Goal: Task Accomplishment & Management: Manage account settings

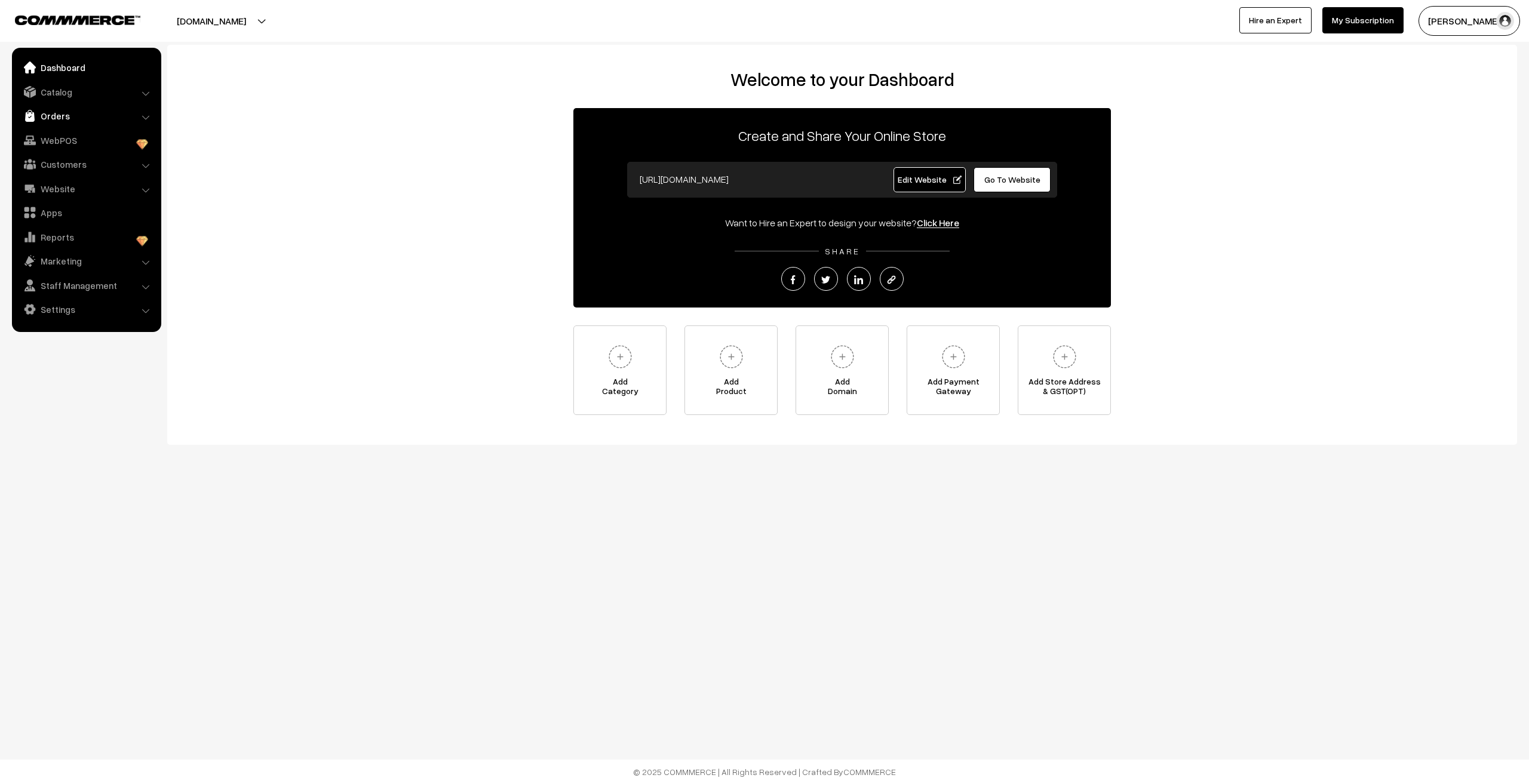
click at [48, 117] on link "Orders" at bounding box center [86, 116] width 142 height 22
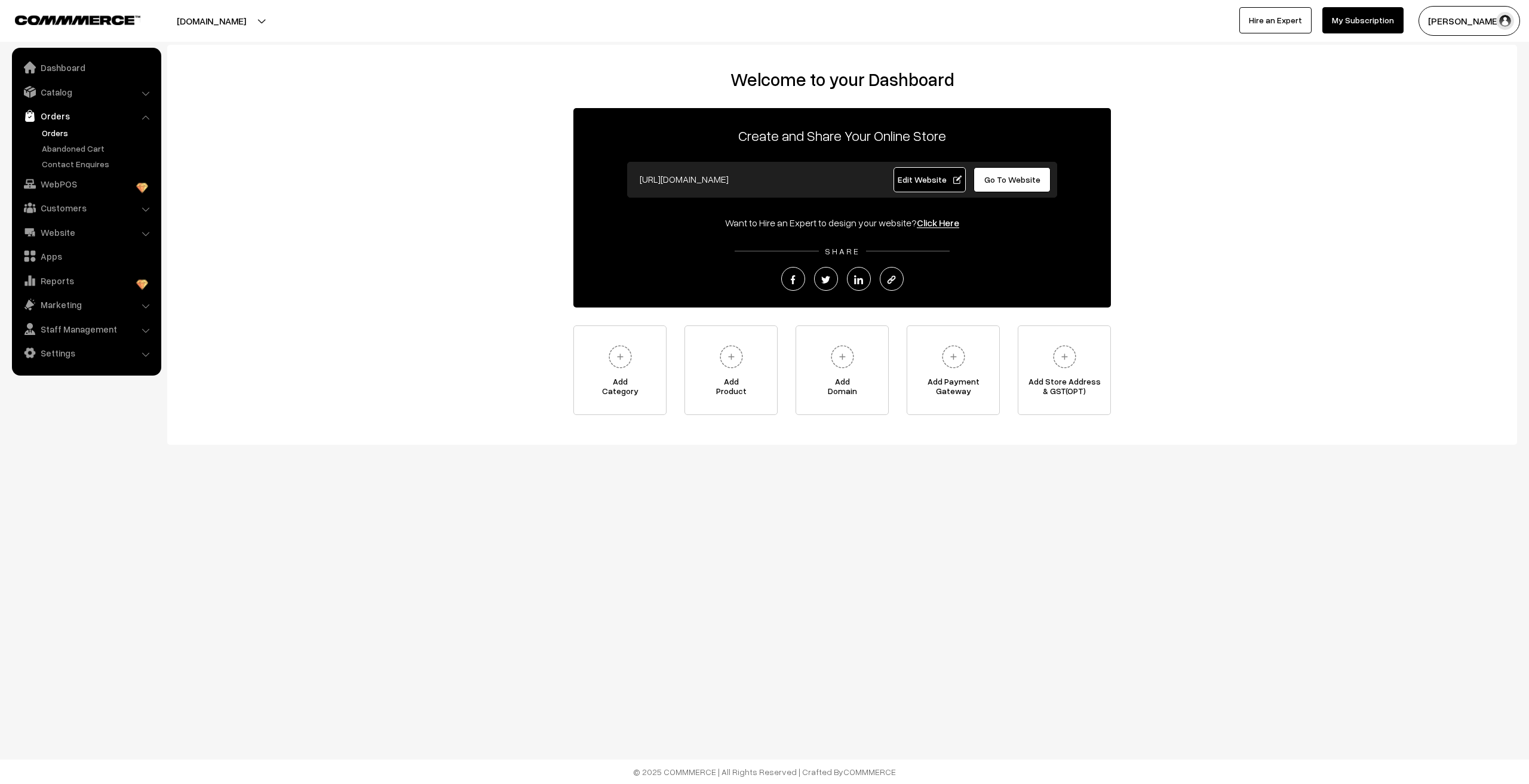
click at [56, 129] on link "Orders" at bounding box center [99, 133] width 119 height 13
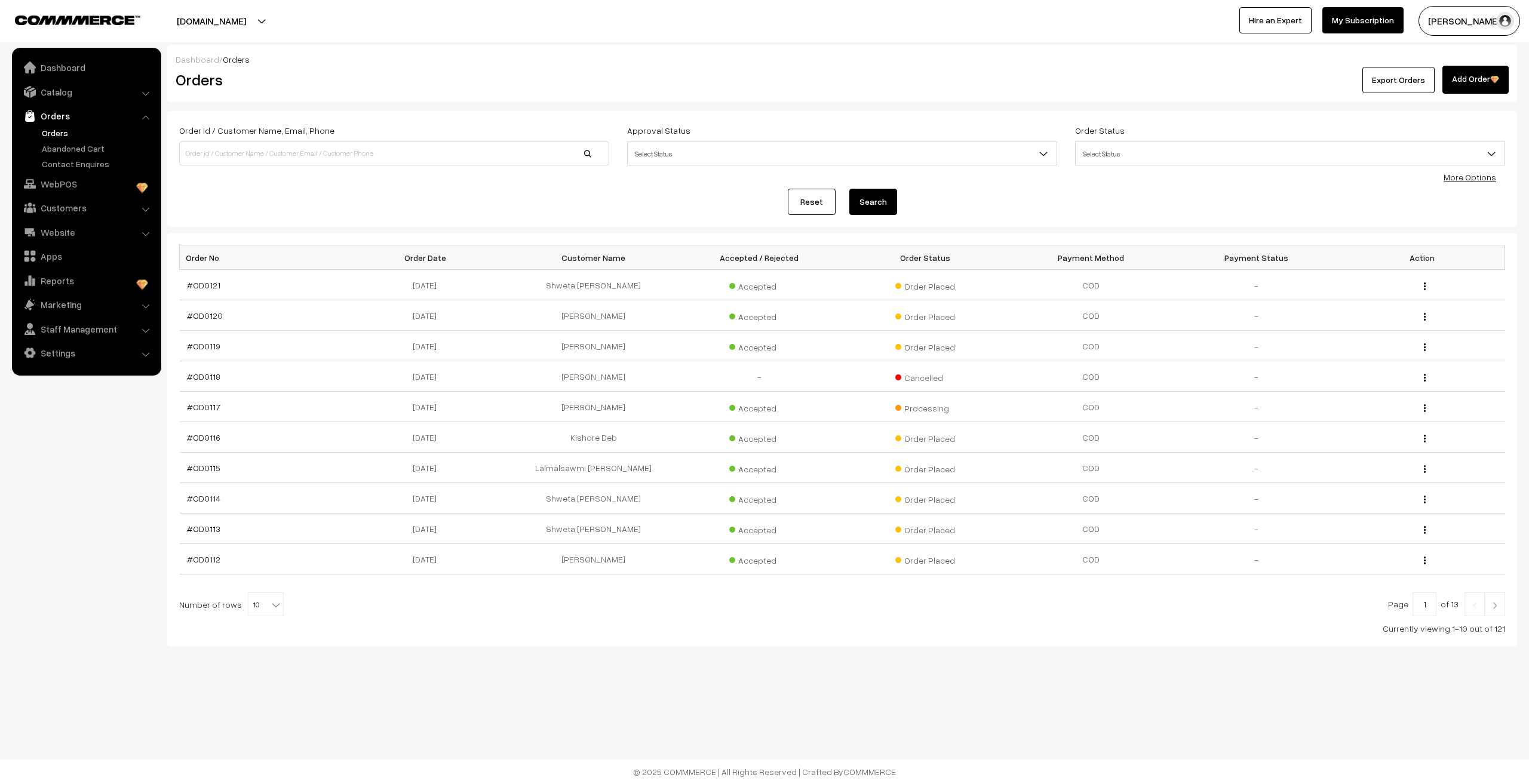
click at [63, 131] on link "Orders" at bounding box center [99, 133] width 119 height 13
click at [200, 286] on link "#OD0121" at bounding box center [204, 286] width 33 height 10
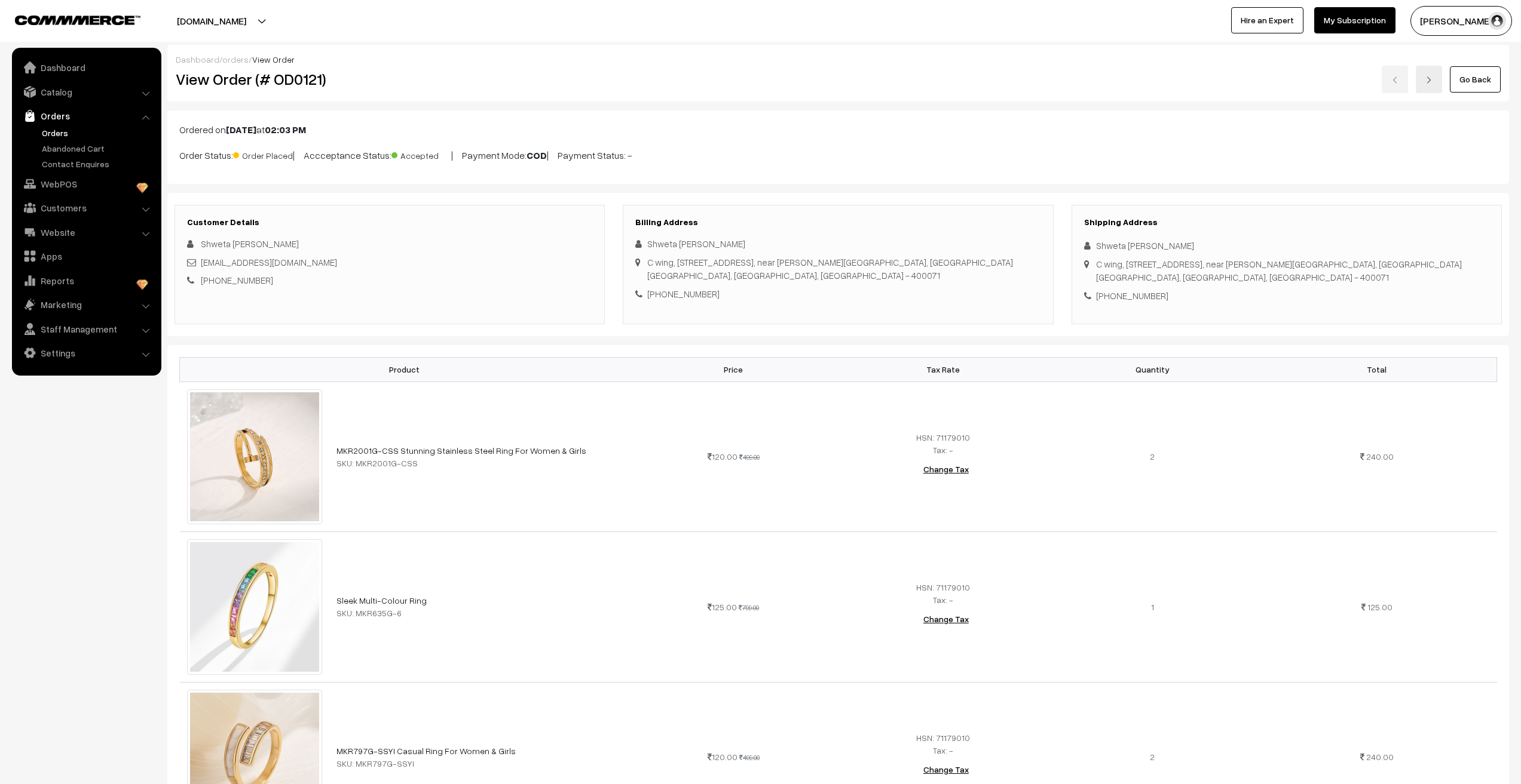
click at [85, 516] on nav "Dashboard Catalog" at bounding box center [80, 439] width 161 height 784
click at [920, 263] on div "[STREET_ADDRESS][PERSON_NAME]" at bounding box center [830, 269] width 366 height 27
click at [922, 260] on div "[STREET_ADDRESS][PERSON_NAME]" at bounding box center [830, 269] width 366 height 27
click at [804, 291] on div "[PHONE_NUMBER]" at bounding box center [837, 294] width 405 height 13
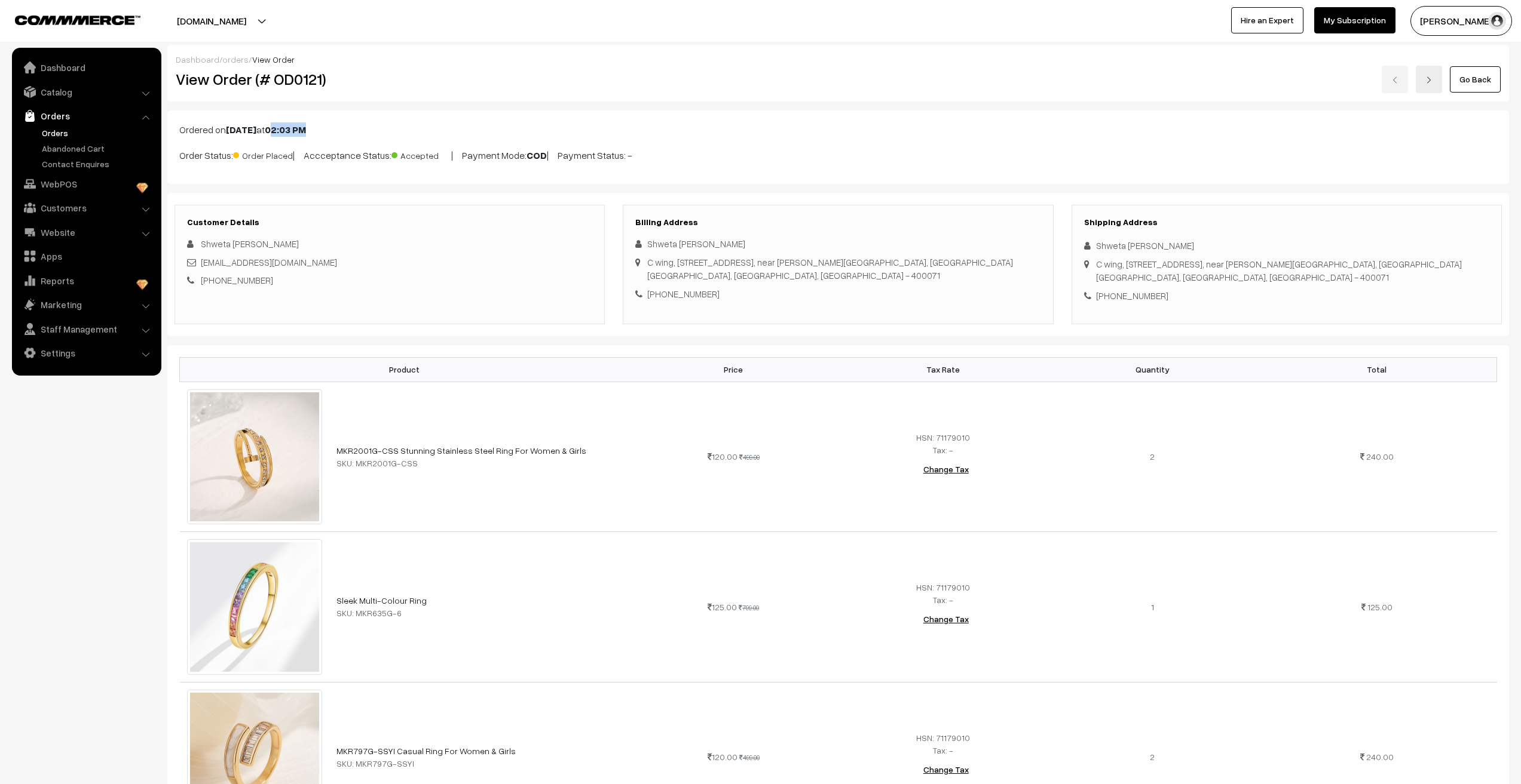
drag, startPoint x: 297, startPoint y: 133, endPoint x: 357, endPoint y: 130, distance: 60.1
click at [357, 130] on p "Ordered on [DATE] 02:03 PM" at bounding box center [838, 129] width 1317 height 14
click at [385, 132] on p "Ordered on [DATE] 02:03 PM" at bounding box center [838, 129] width 1317 height 14
drag, startPoint x: 227, startPoint y: 129, endPoint x: 445, endPoint y: 169, distance: 221.6
click at [445, 169] on div "Ordered on [DATE] 02:03 PM Order Status: Order Placed | Accceptance Status: Acc…" at bounding box center [838, 147] width 1341 height 73
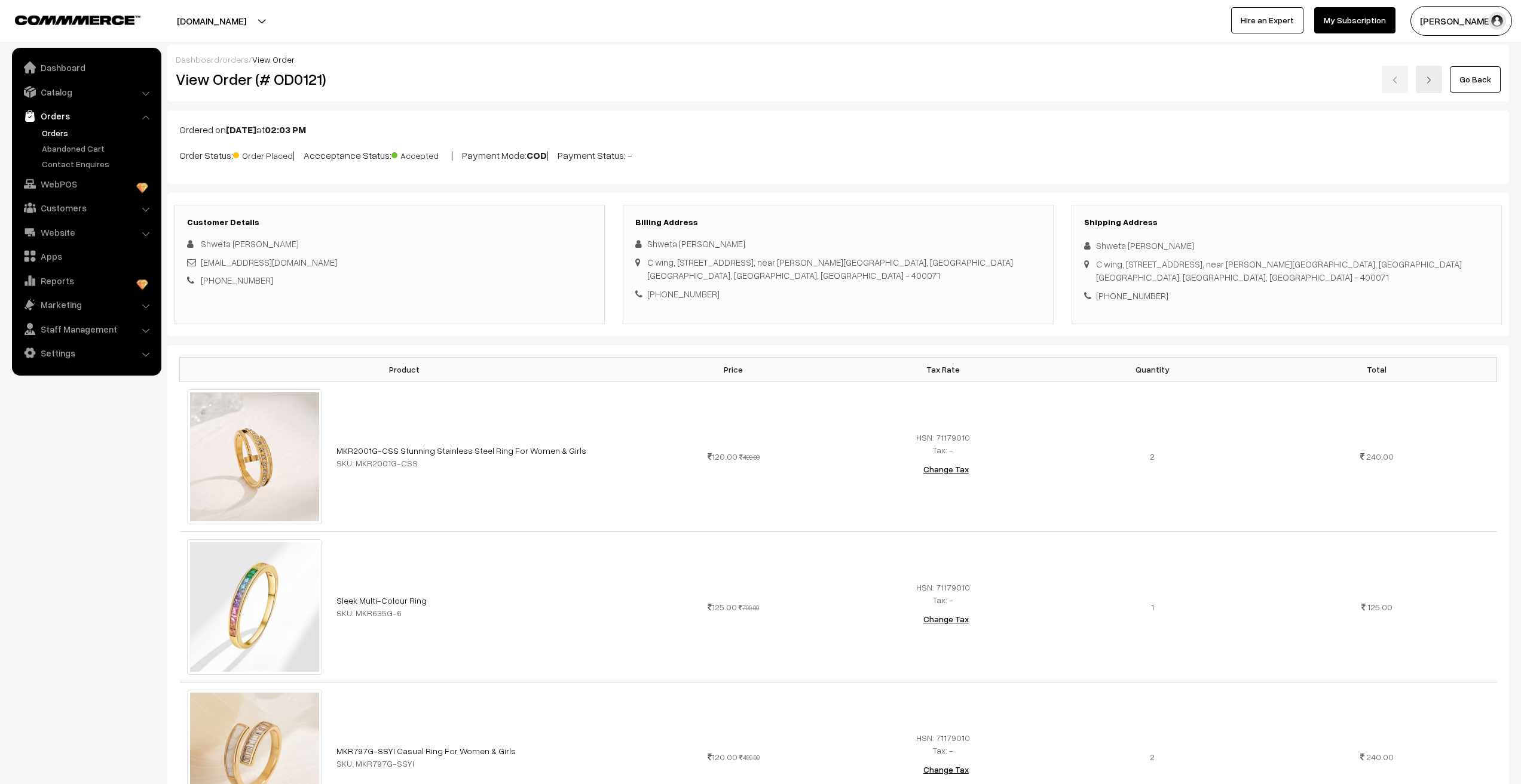
click at [104, 474] on nav "Dashboard Catalog" at bounding box center [80, 439] width 161 height 784
drag, startPoint x: 291, startPoint y: 130, endPoint x: 381, endPoint y: 133, distance: 90.0
click at [378, 134] on p "Ordered on [DATE] 02:03 PM" at bounding box center [838, 129] width 1317 height 14
click at [402, 117] on div "Ordered on [DATE] 02:03 PM Order Status: Order Placed | Accceptance Status: Acc…" at bounding box center [838, 147] width 1341 height 73
click at [406, 124] on p "Ordered on [DATE] 02:03 PM" at bounding box center [838, 129] width 1317 height 14
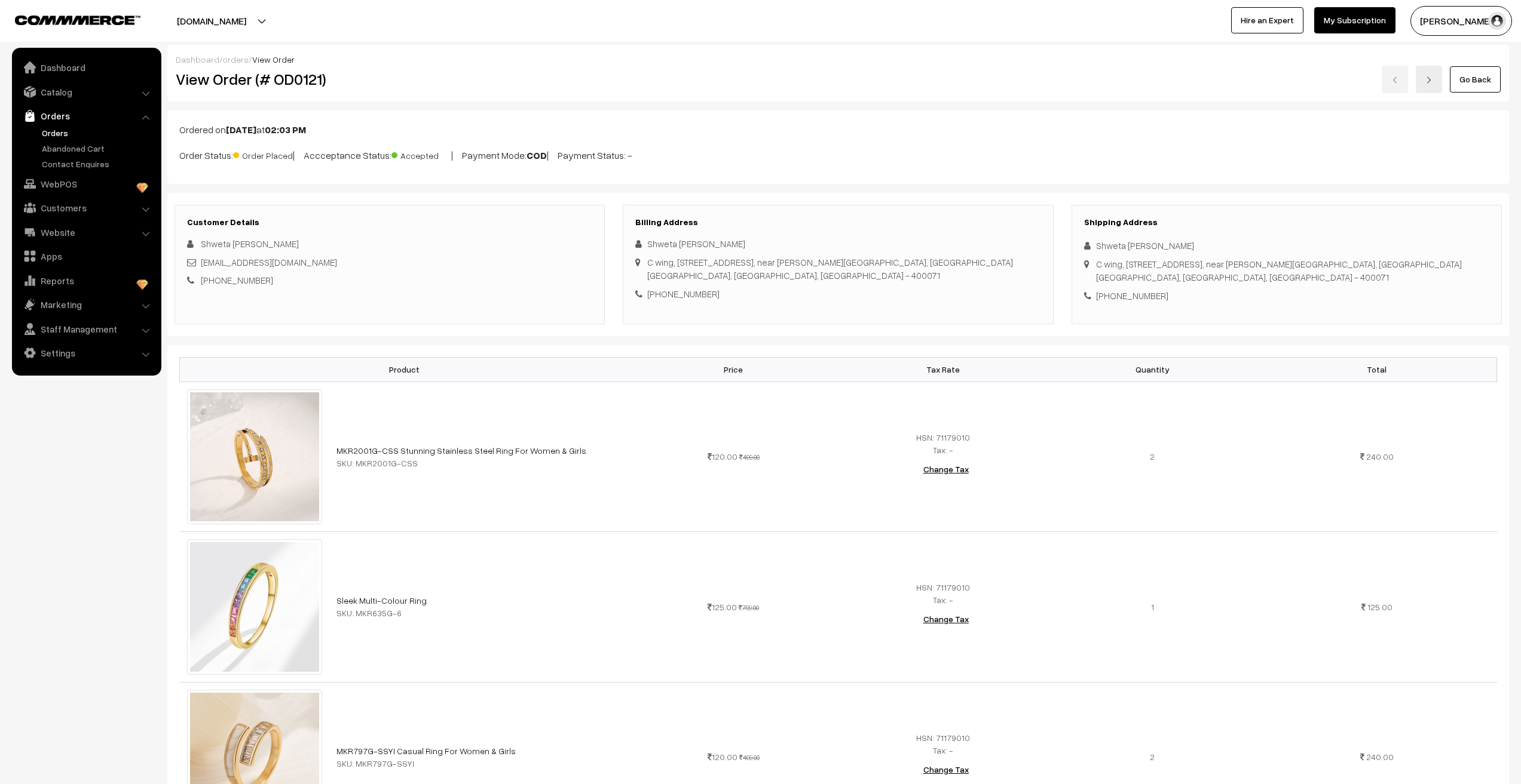
click at [765, 276] on div "[STREET_ADDRESS][PERSON_NAME]" at bounding box center [830, 269] width 366 height 27
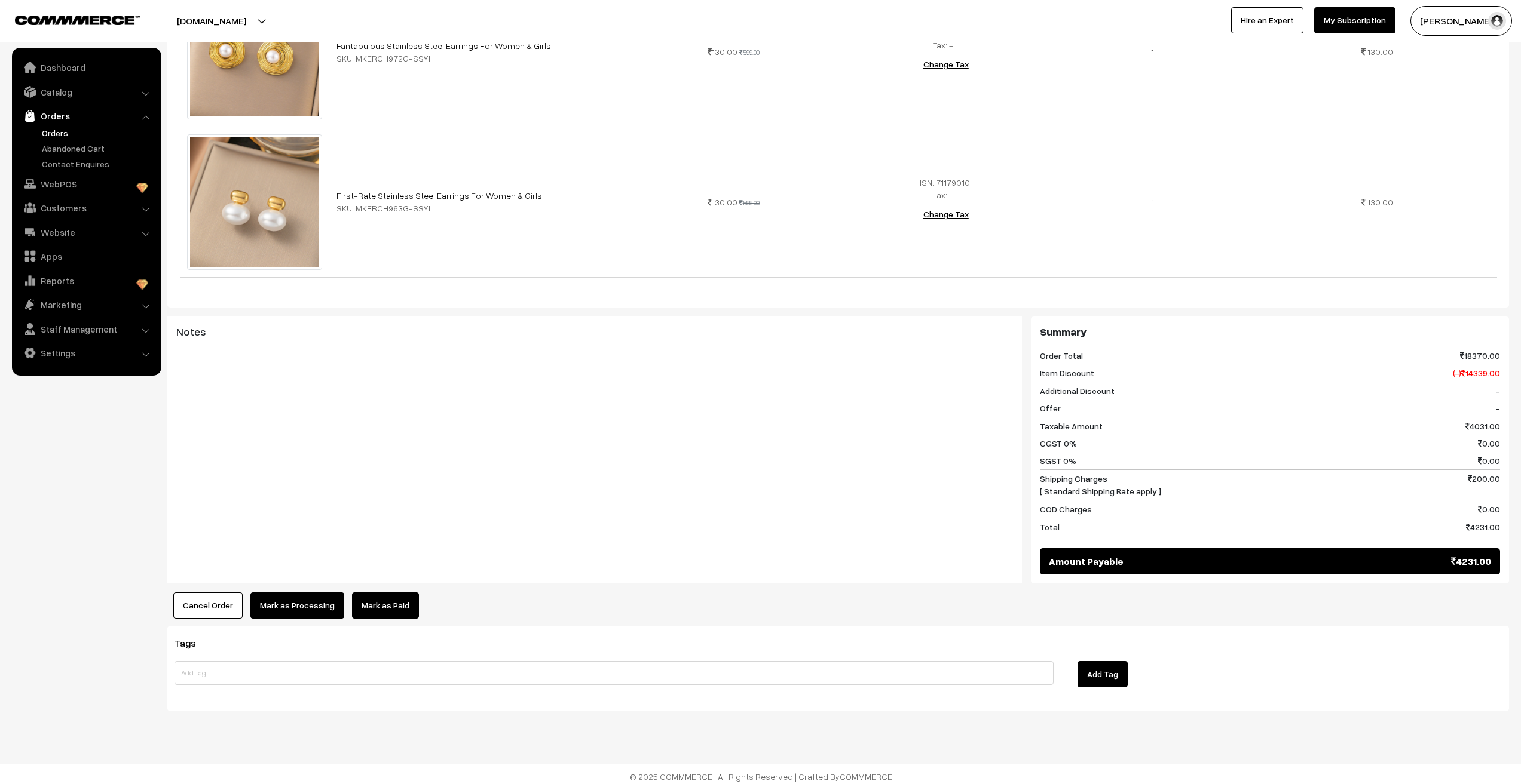
scroll to position [4058, 0]
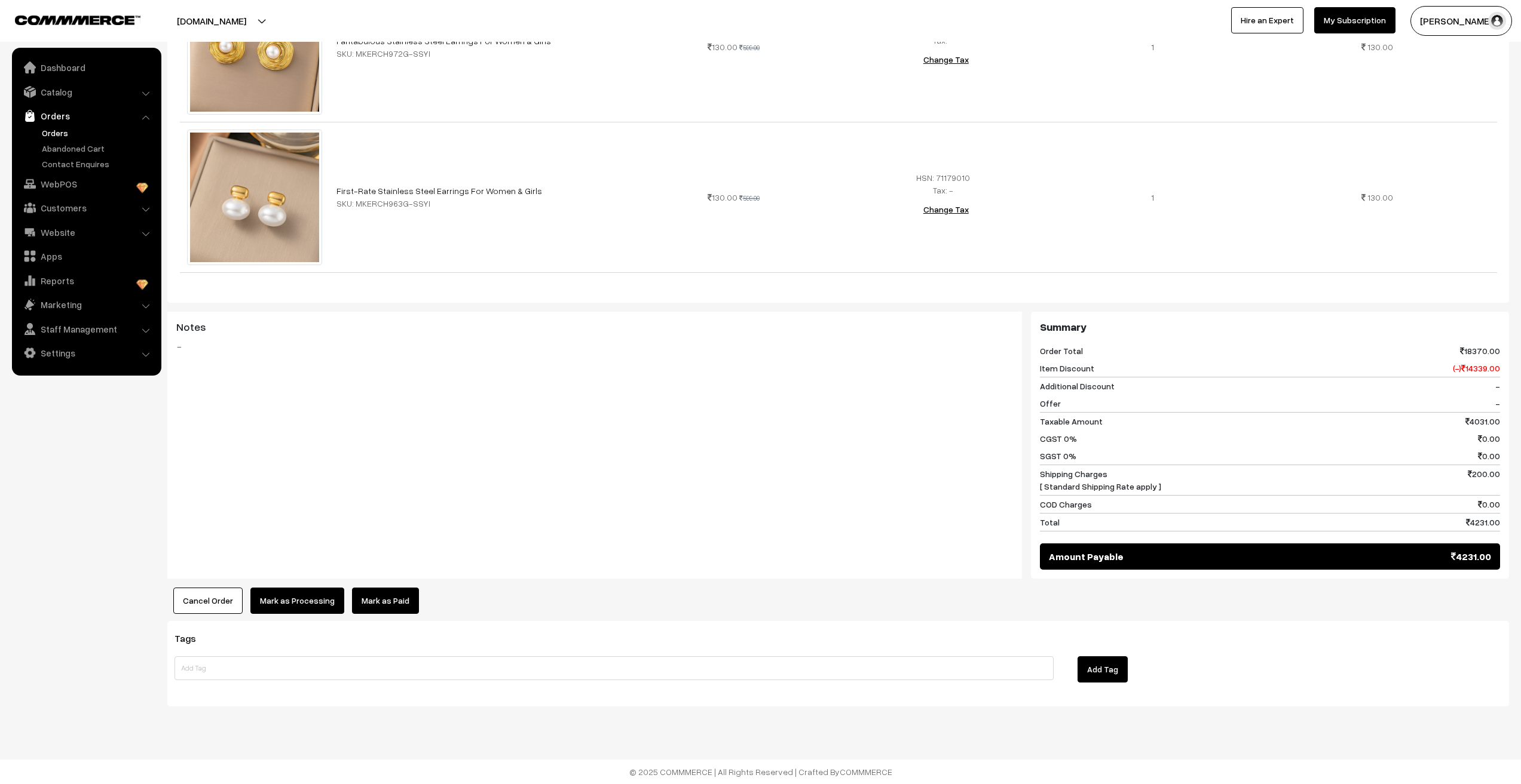
click at [583, 463] on div "Notes -" at bounding box center [594, 445] width 854 height 267
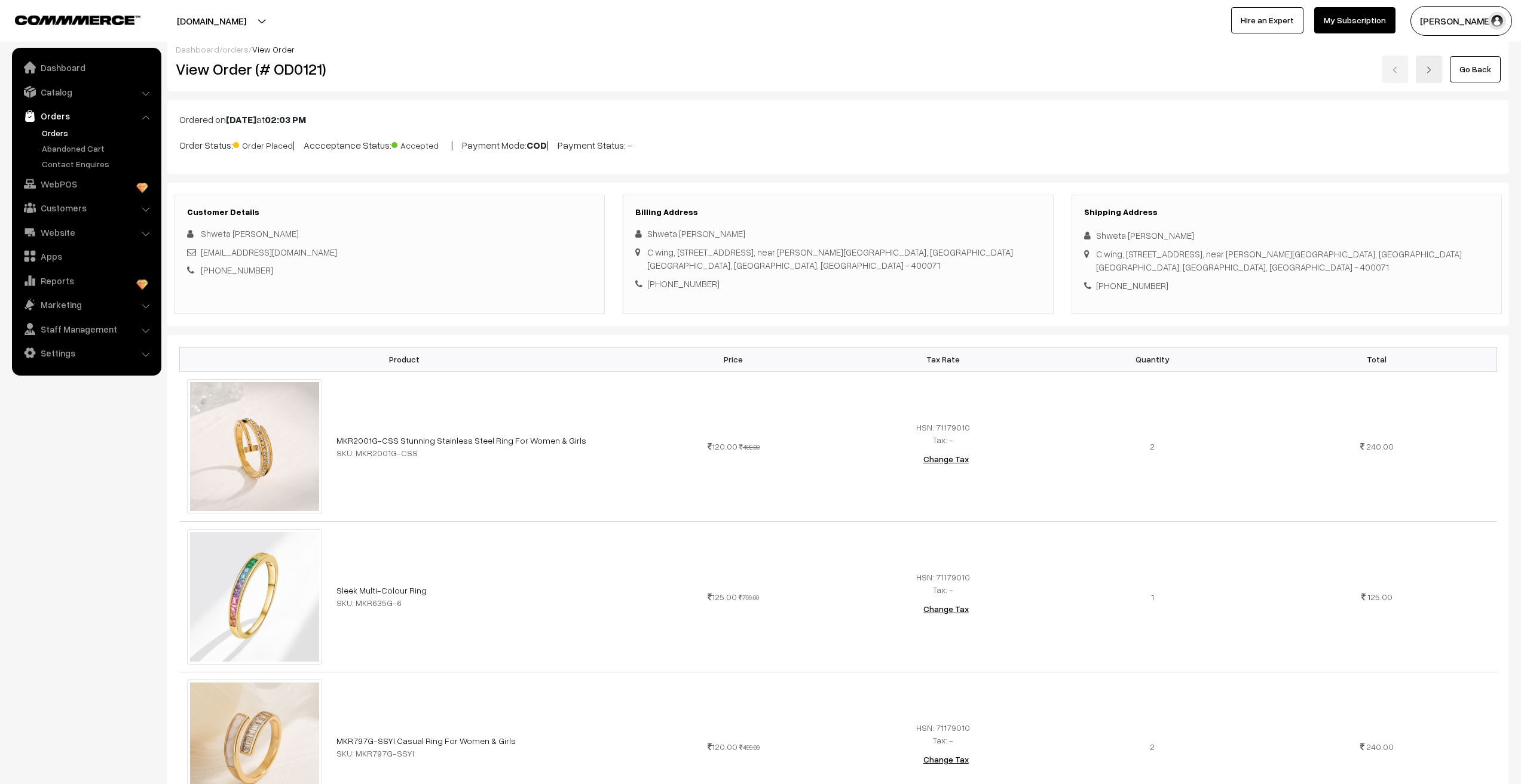
scroll to position [0, 0]
